Goal: Information Seeking & Learning: Learn about a topic

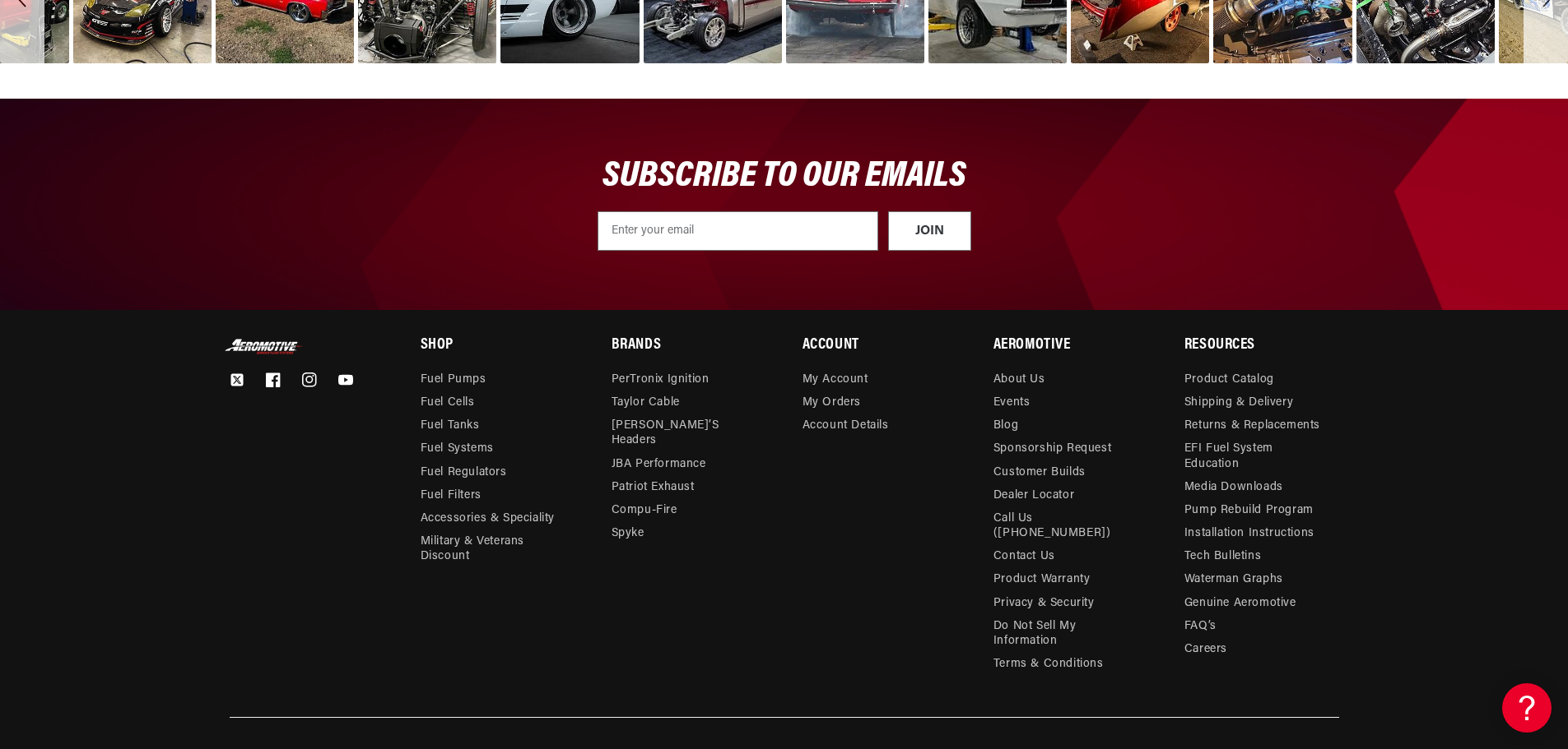
scroll to position [5954, 0]
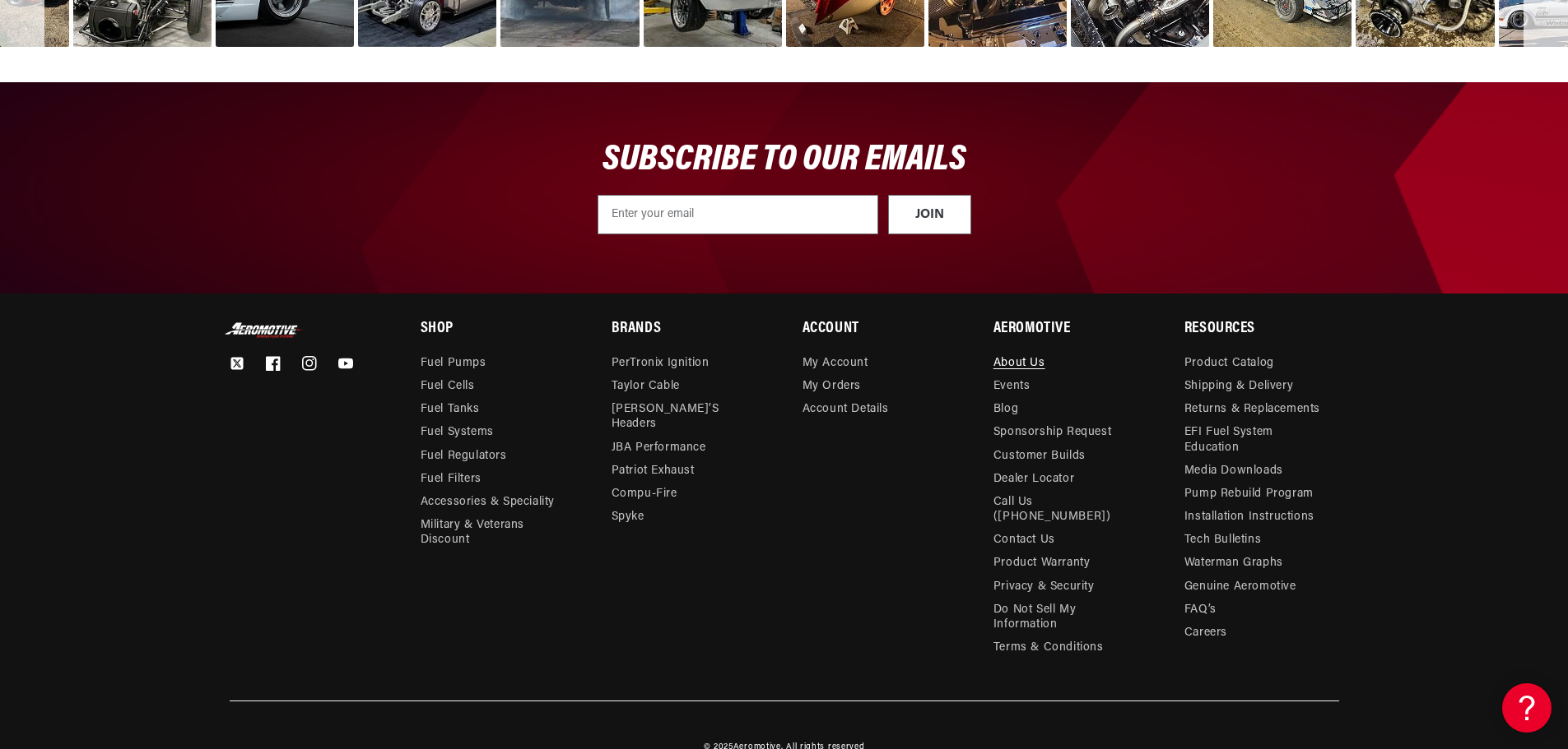
click at [1023, 356] on link "About Us" at bounding box center [1018, 365] width 52 height 19
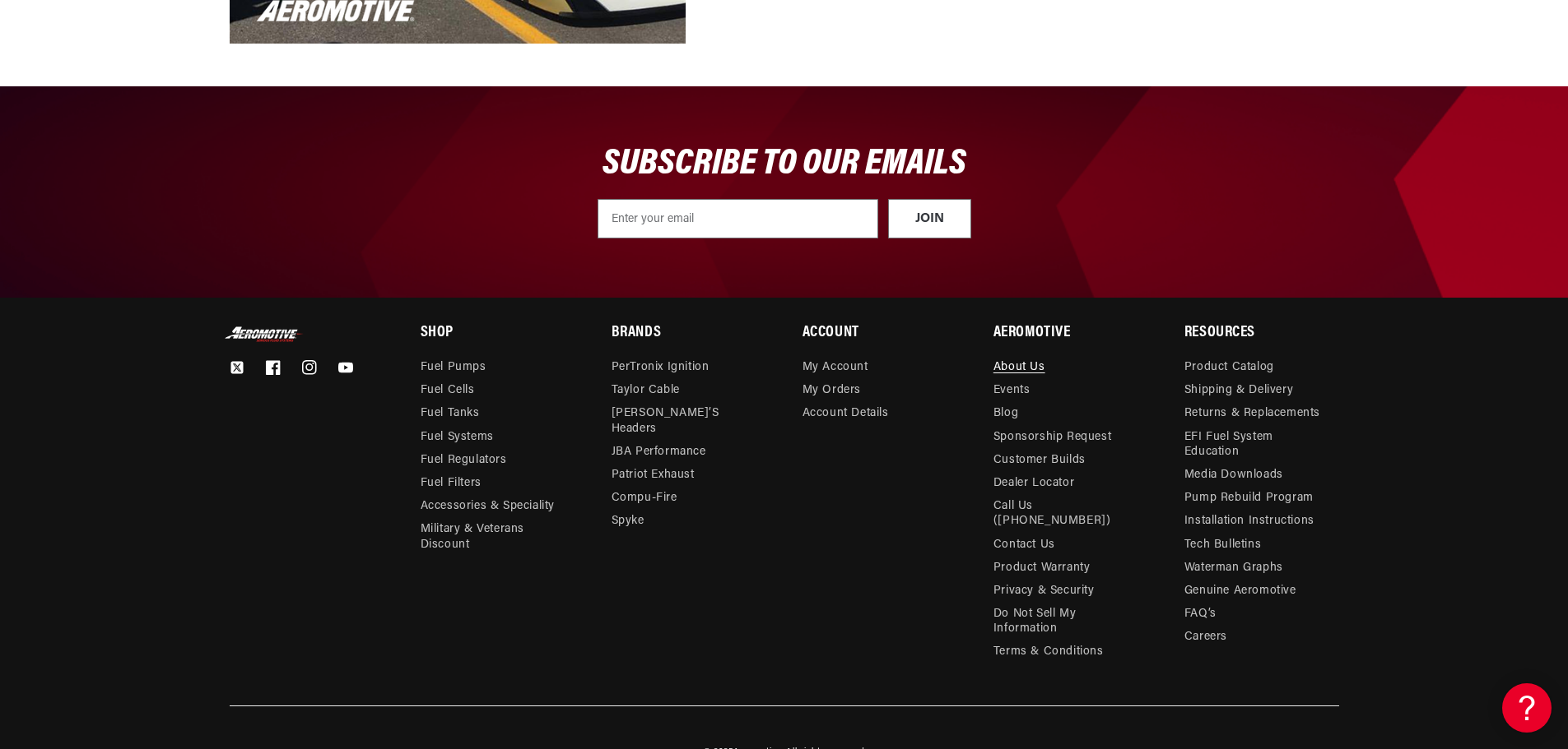
scroll to position [1937, 0]
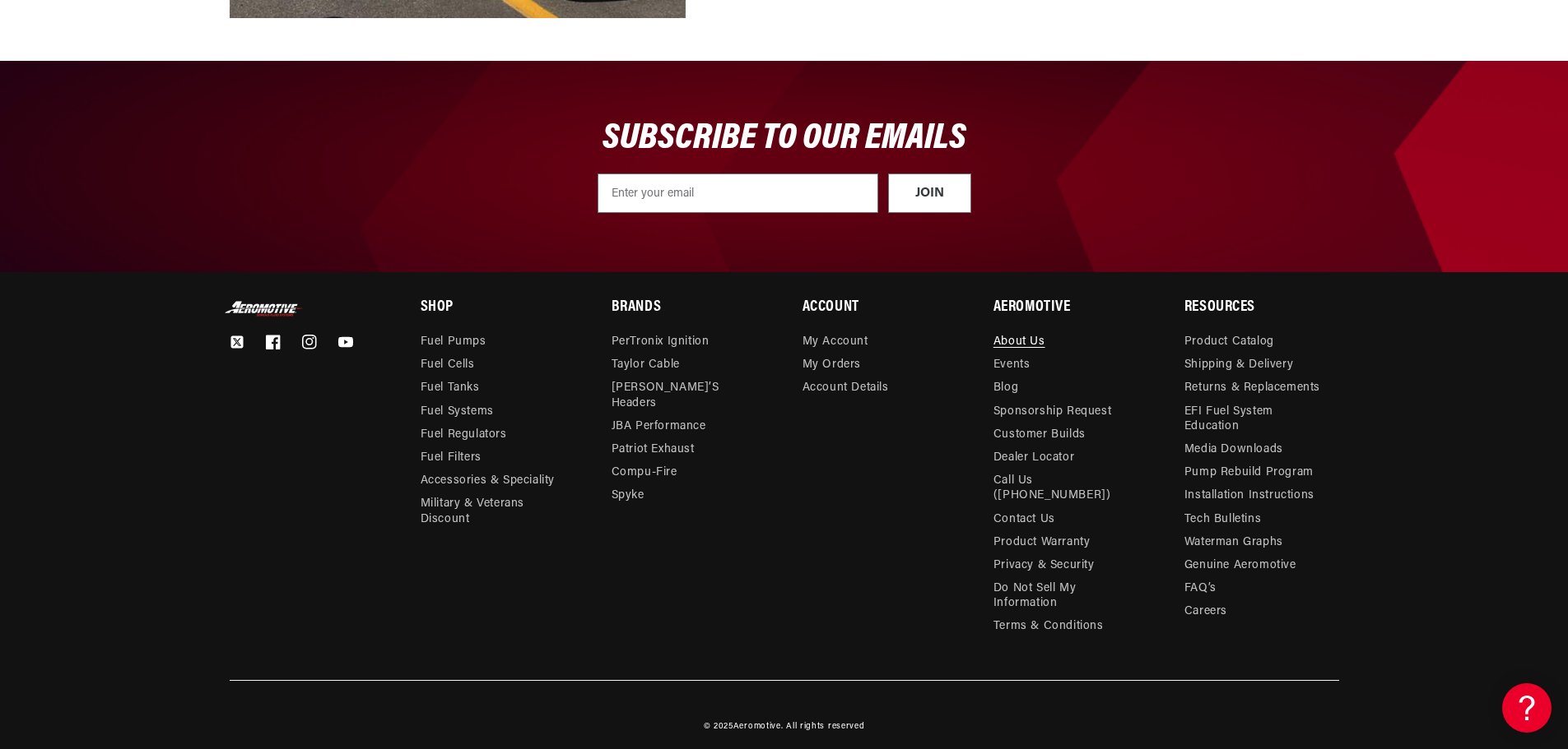
click at [1019, 241] on div "SUBSCRIBE TO OUR EMAILS JOIN Submit" at bounding box center [784, 166] width 1192 height 212
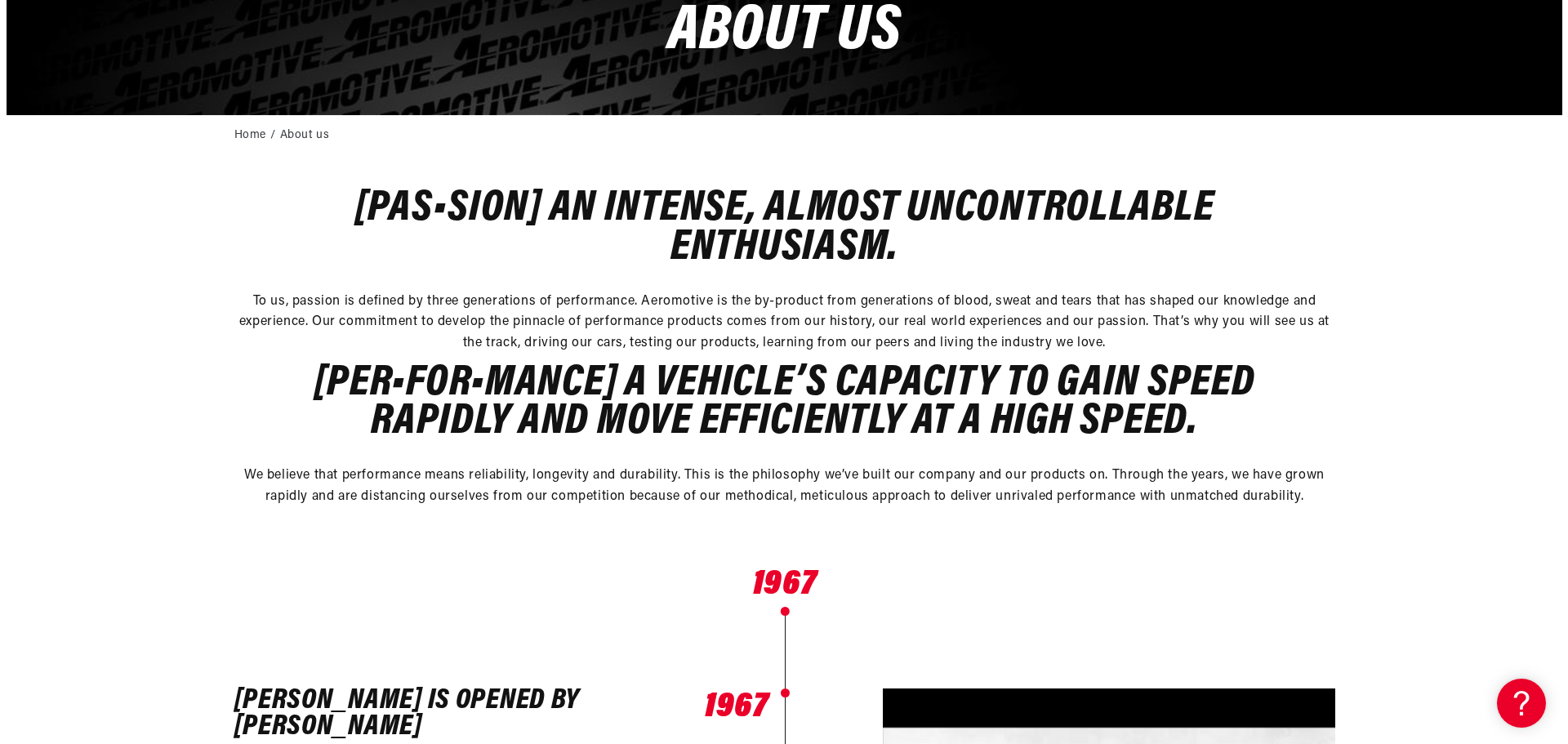
scroll to position [0, 0]
